Goal: Task Accomplishment & Management: Manage account settings

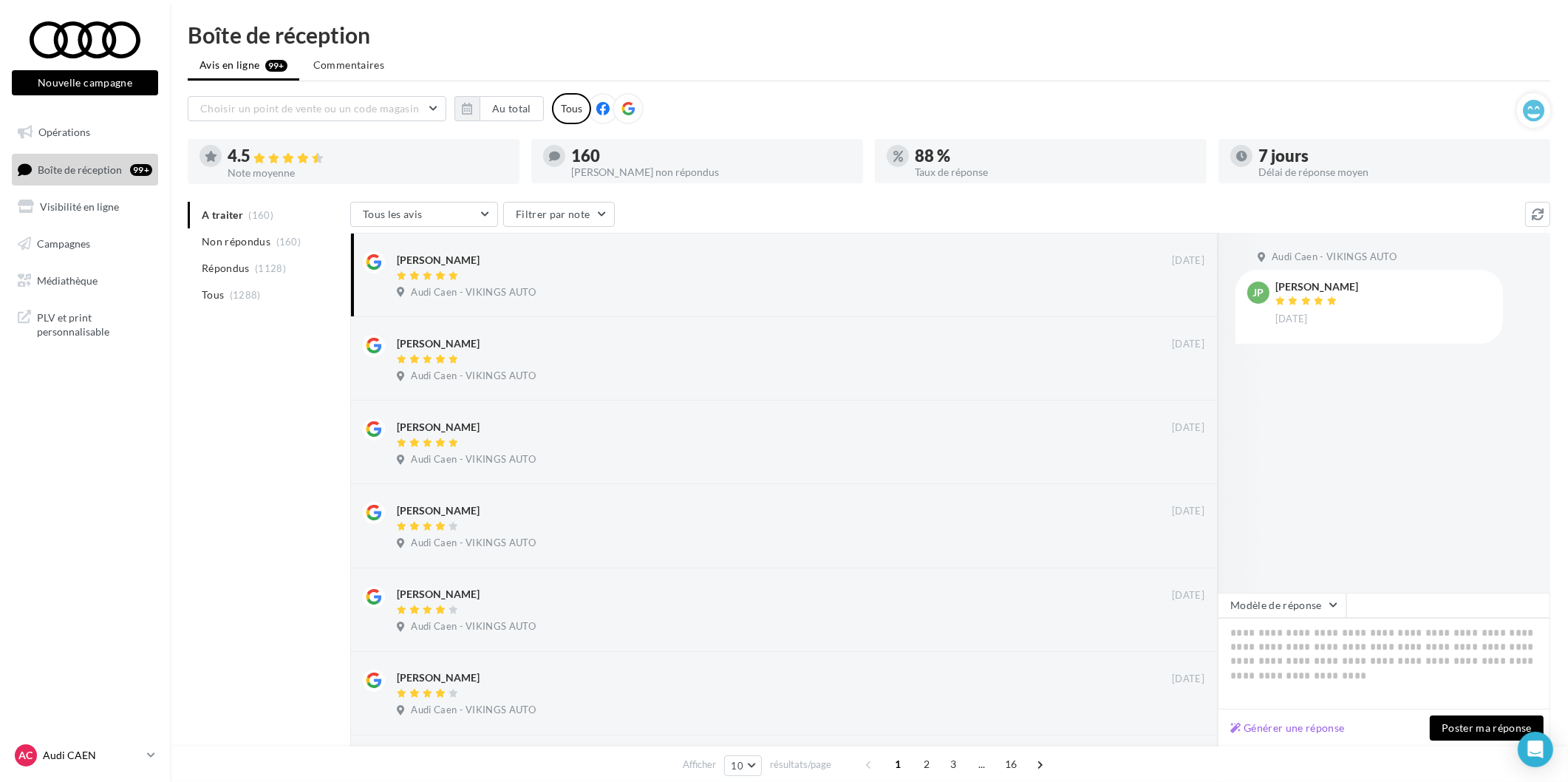
click at [106, 752] on p "Audi CAEN" at bounding box center [92, 754] width 98 height 15
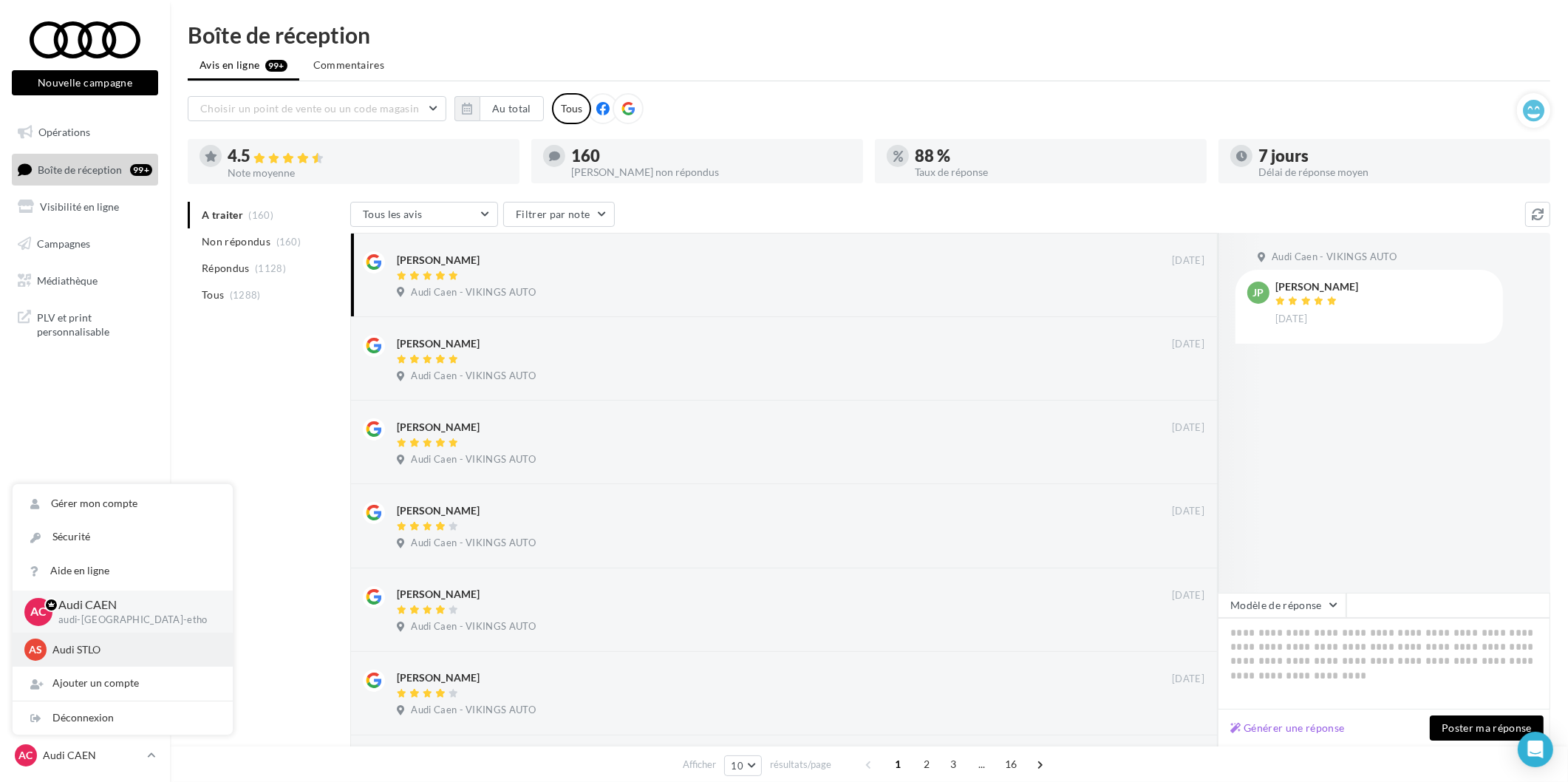
click at [95, 660] on div "AS Audi STLO audi-stlo-etho" at bounding box center [122, 649] width 197 height 22
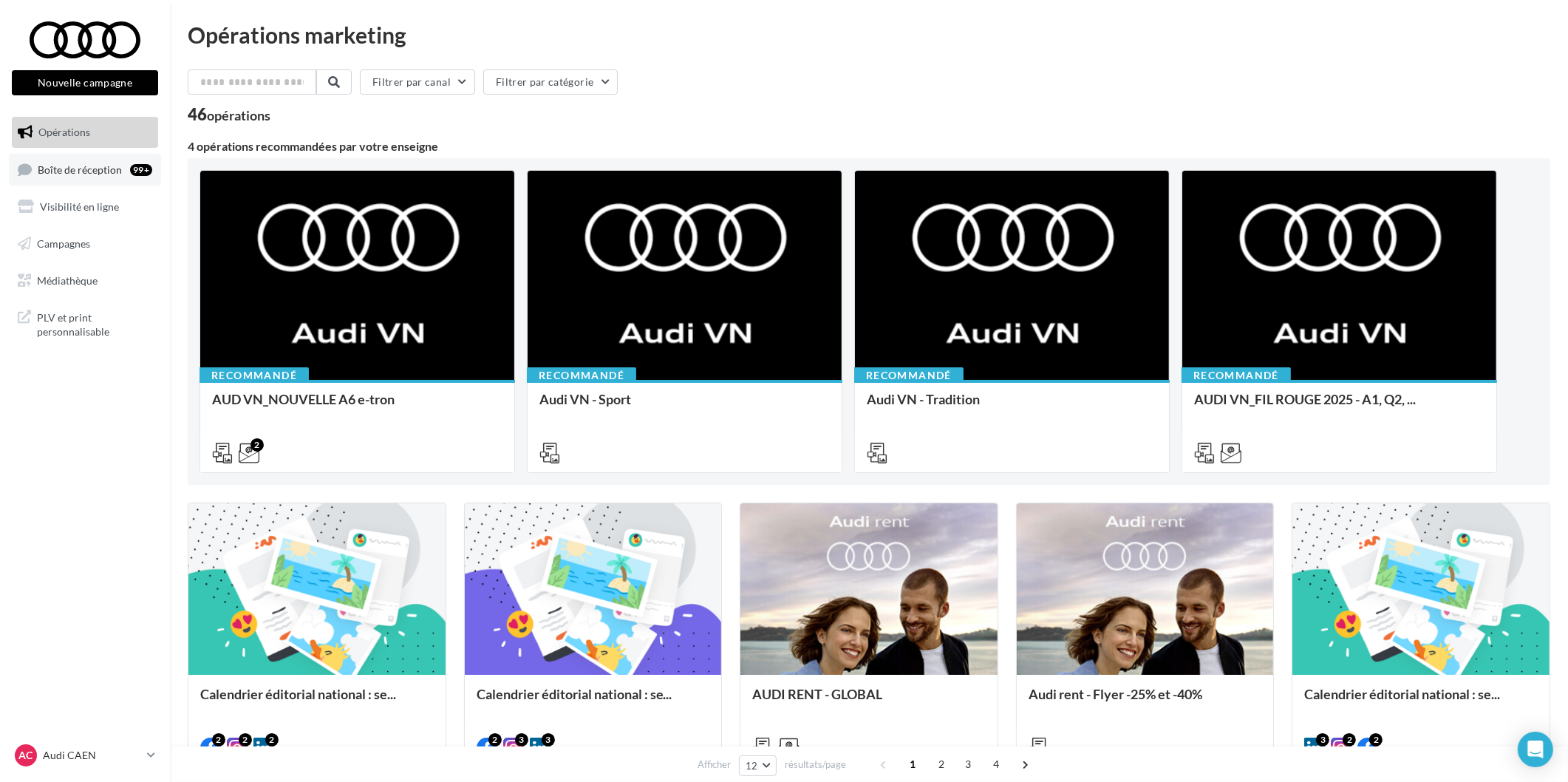
click at [85, 178] on link "Boîte de réception 99+" at bounding box center [85, 169] width 153 height 32
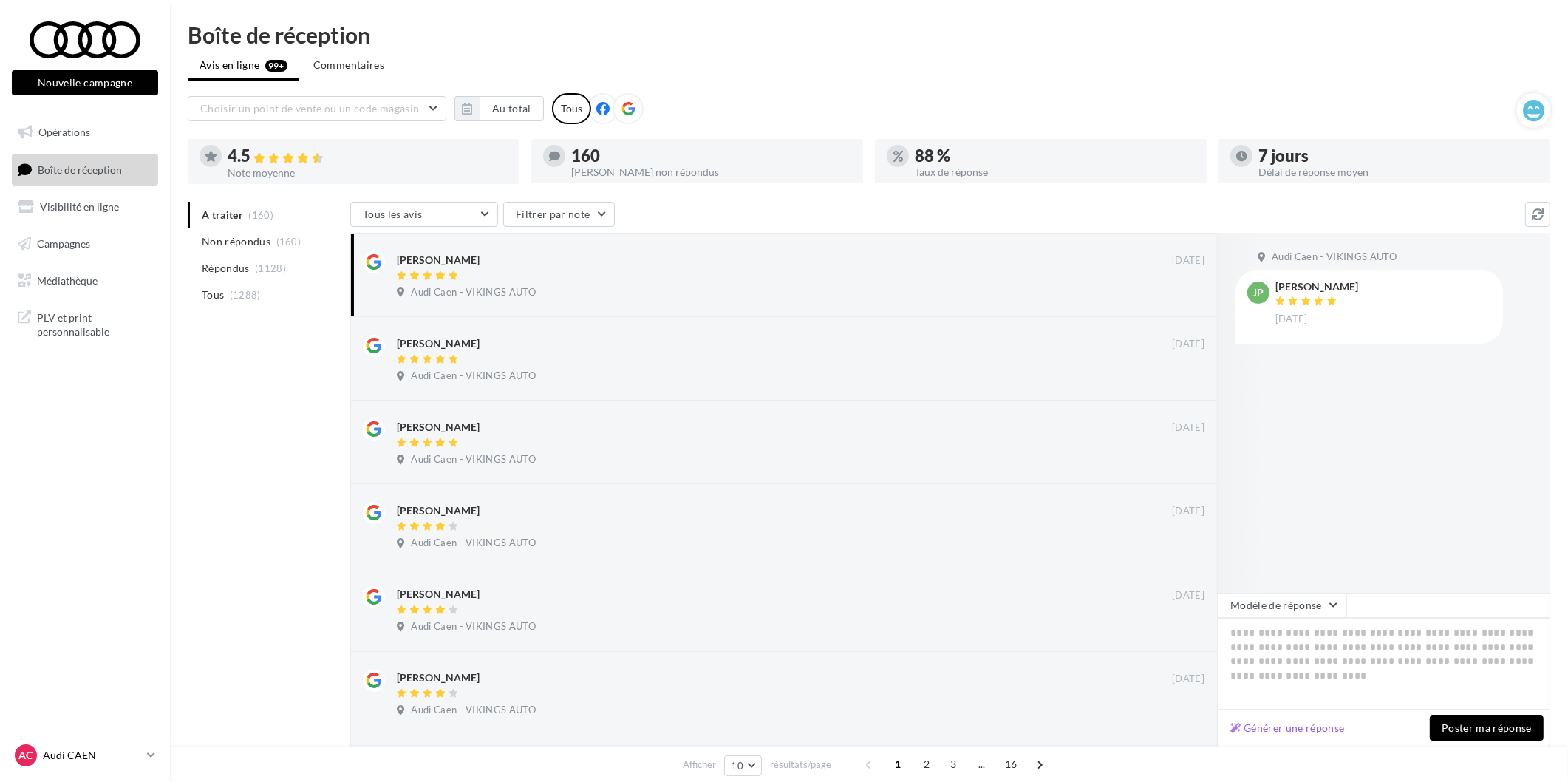
click at [63, 751] on p "Audi CAEN" at bounding box center [92, 754] width 98 height 15
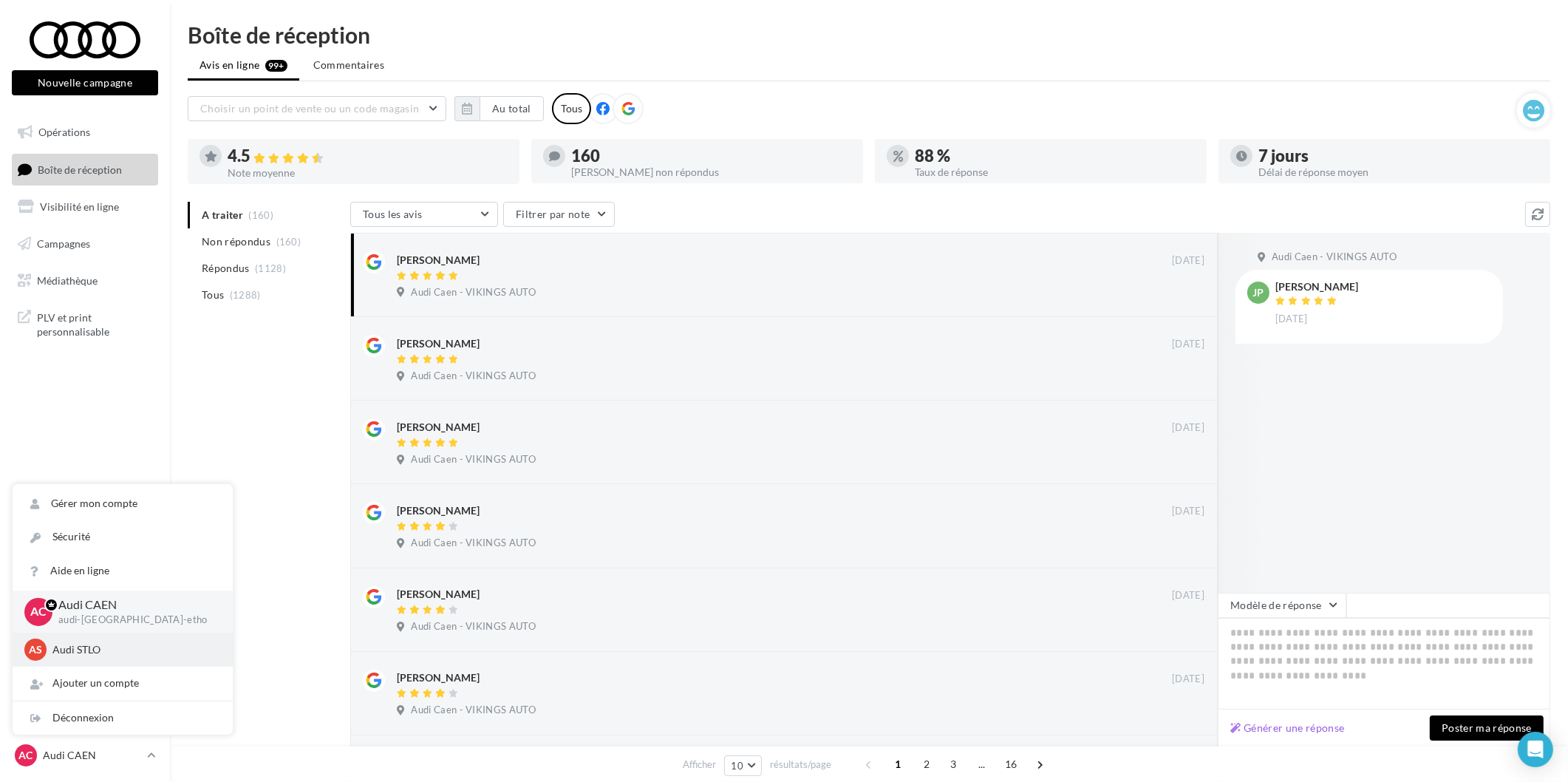
click at [91, 660] on div "AS Audi STLO audi-stlo-etho" at bounding box center [122, 649] width 197 height 22
